Goal: Task Accomplishment & Management: Manage account settings

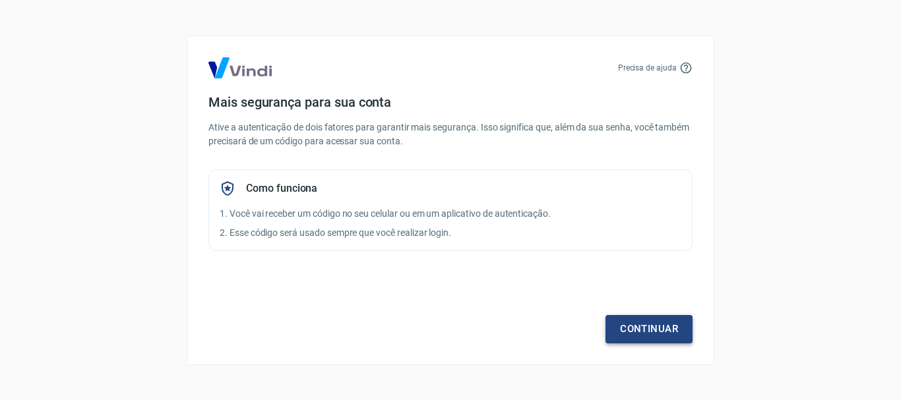
click at [635, 323] on link "Continuar" at bounding box center [649, 329] width 87 height 28
